Goal: Task Accomplishment & Management: Manage account settings

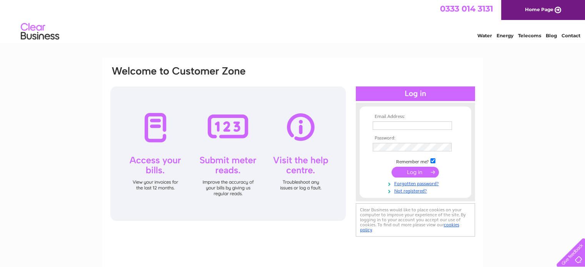
type input "office@thepointbristol.co.uk"
click at [421, 171] on input "submit" at bounding box center [415, 172] width 47 height 11
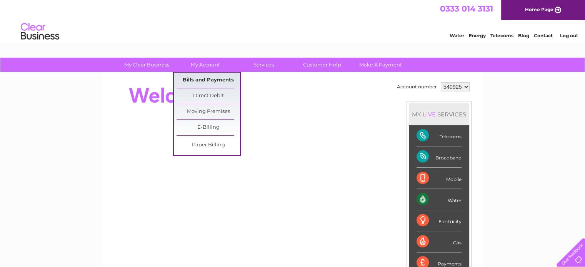
click at [216, 78] on link "Bills and Payments" at bounding box center [209, 80] width 64 height 15
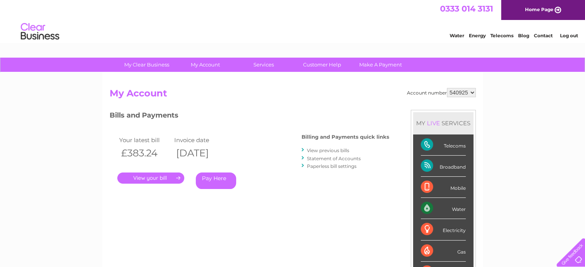
click at [158, 178] on link "." at bounding box center [150, 178] width 67 height 11
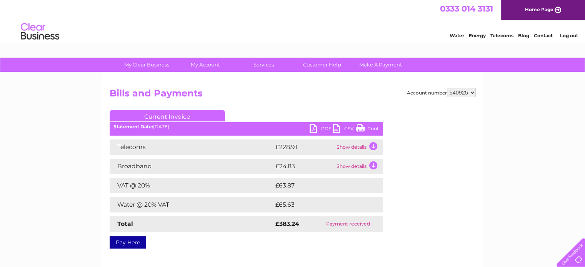
click at [324, 128] on link "PDF" at bounding box center [321, 129] width 23 height 11
